Goal: Information Seeking & Learning: Learn about a topic

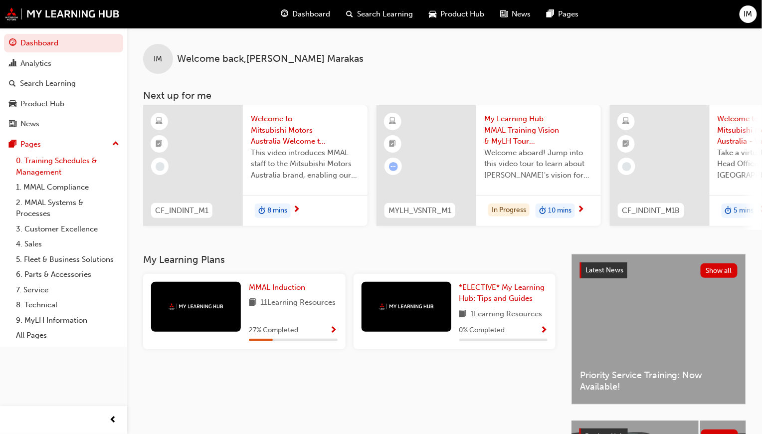
click at [67, 161] on link "0. Training Schedules & Management" at bounding box center [67, 166] width 111 height 26
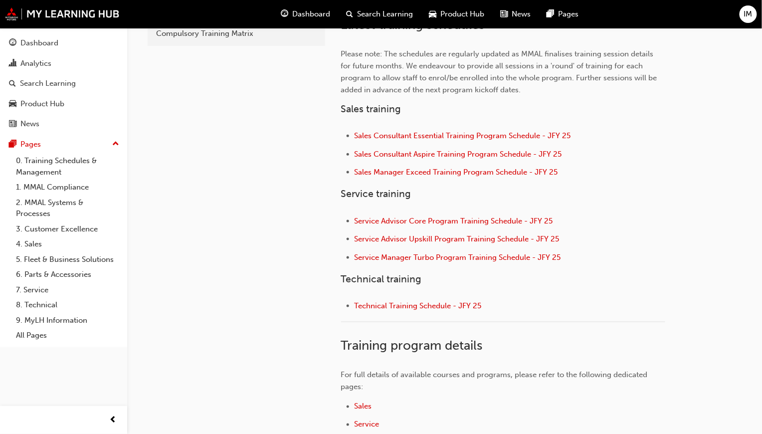
scroll to position [364, 0]
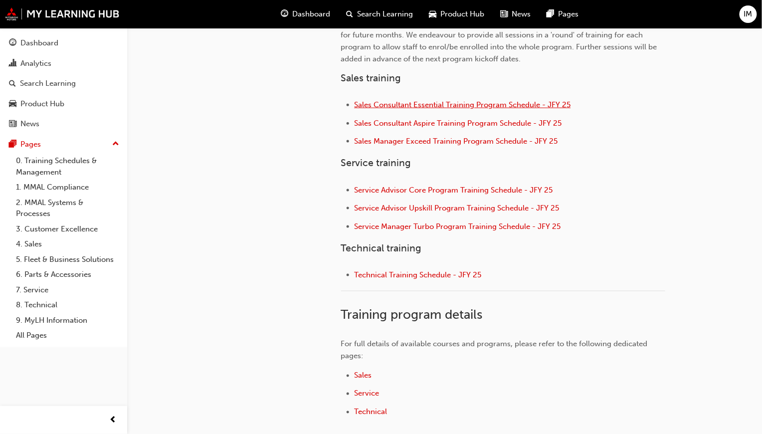
click at [449, 105] on span "Sales Consultant Essential Training Program Schedule - JFY 25" at bounding box center [462, 104] width 216 height 9
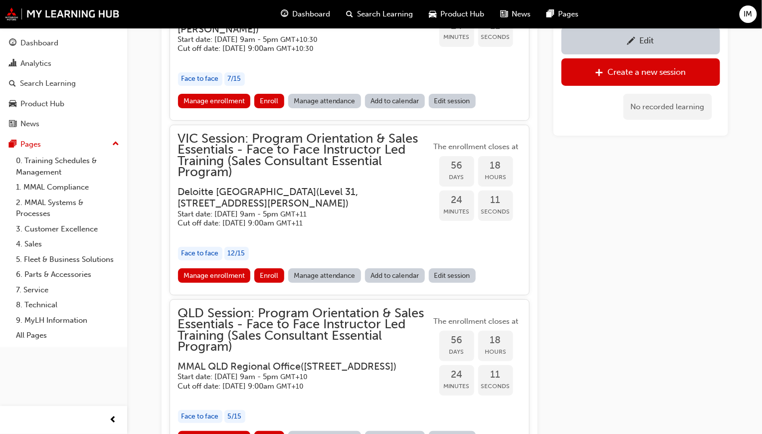
scroll to position [1312, 0]
